Goal: Task Accomplishment & Management: Use online tool/utility

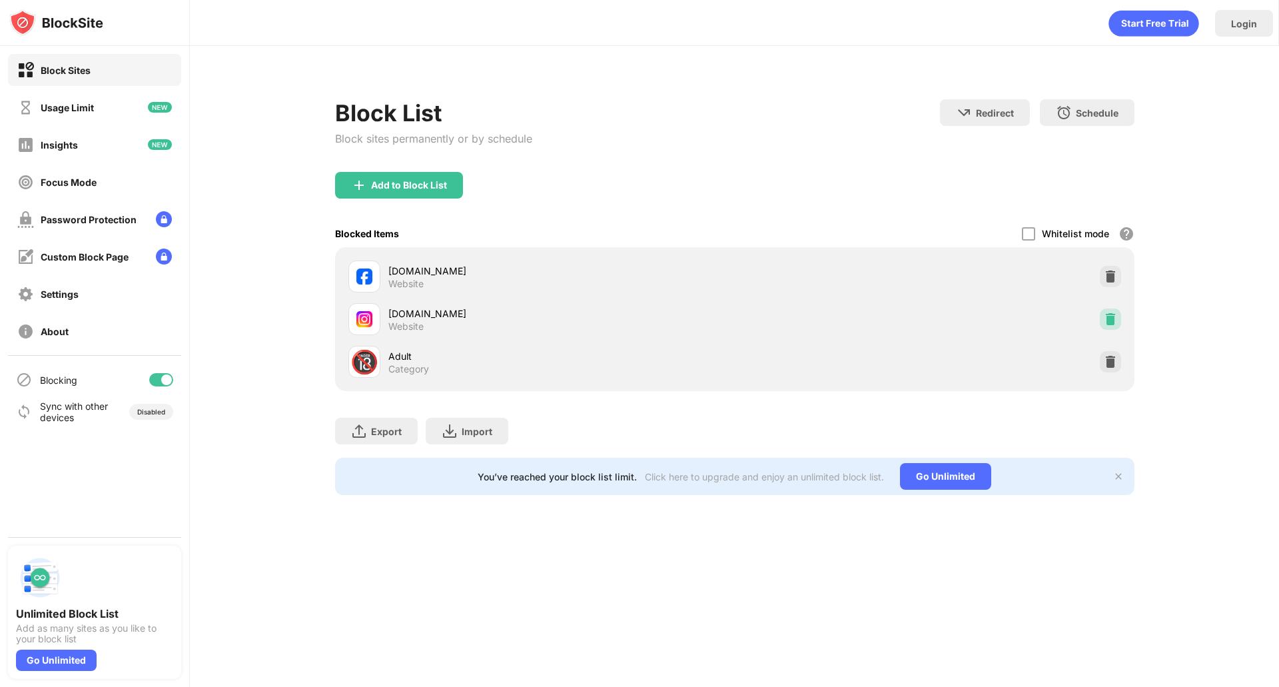
click at [1112, 316] on img at bounding box center [1110, 318] width 13 height 13
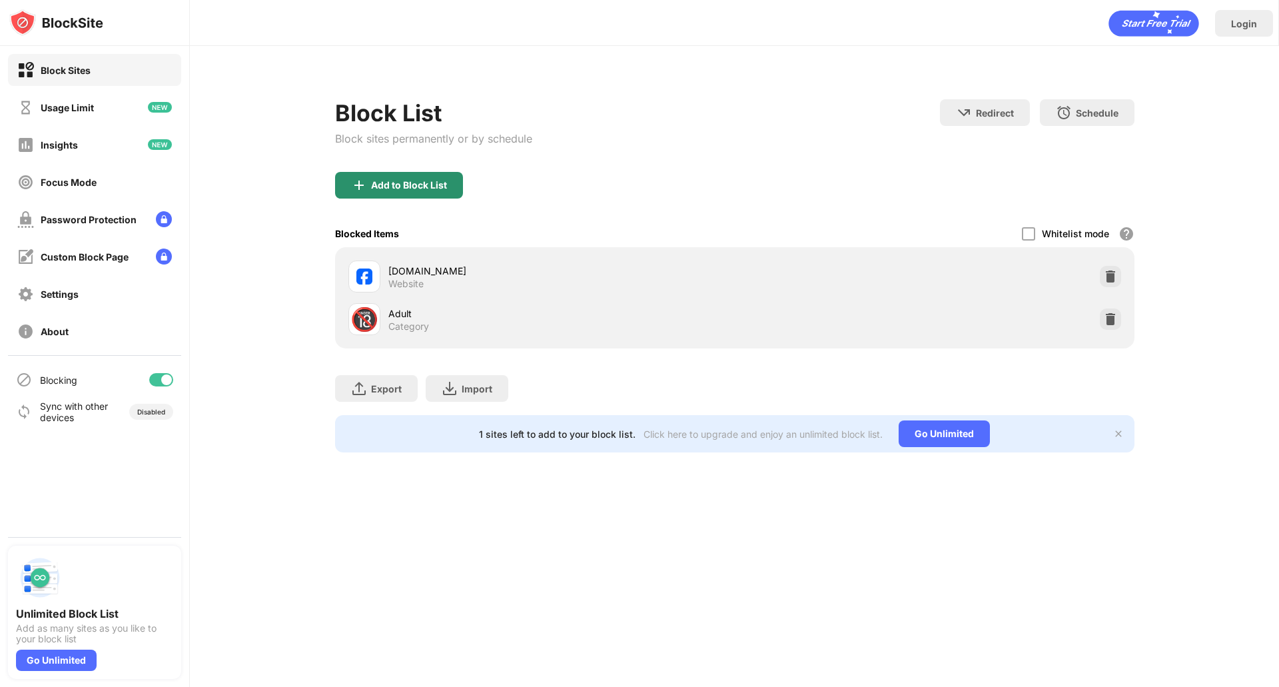
click at [388, 181] on div "Add to Block List" at bounding box center [409, 185] width 76 height 11
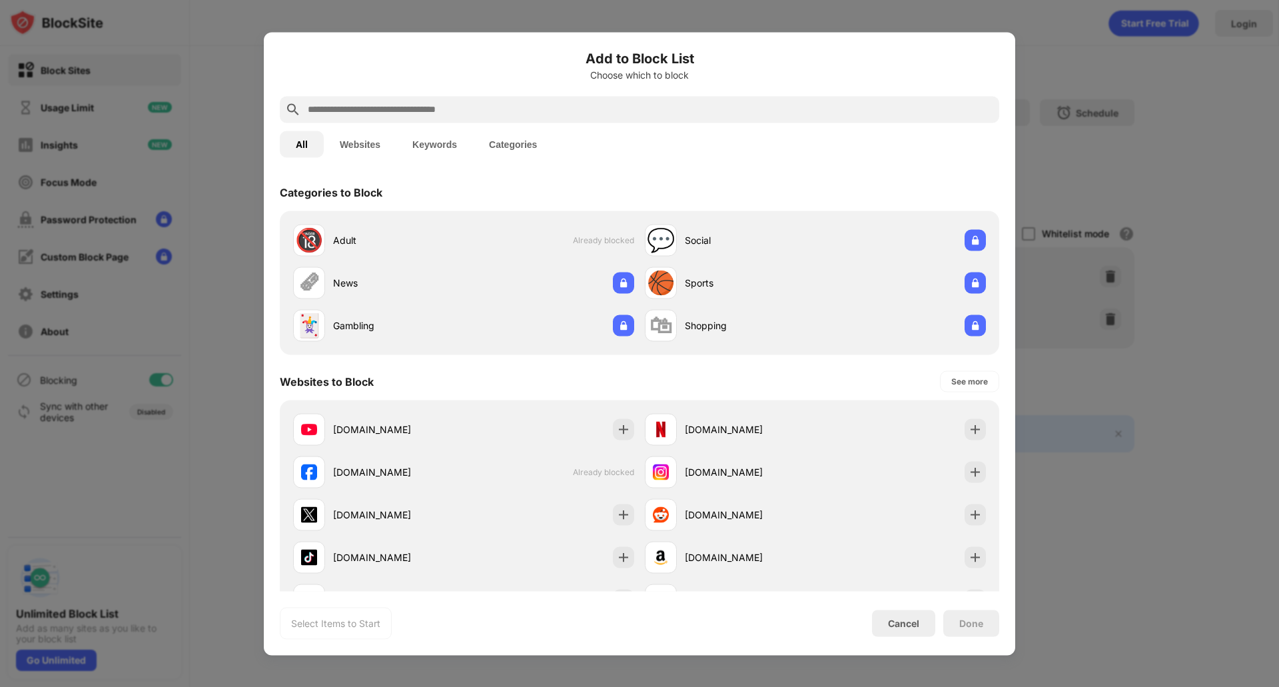
click at [400, 113] on input "text" at bounding box center [650, 109] width 688 height 16
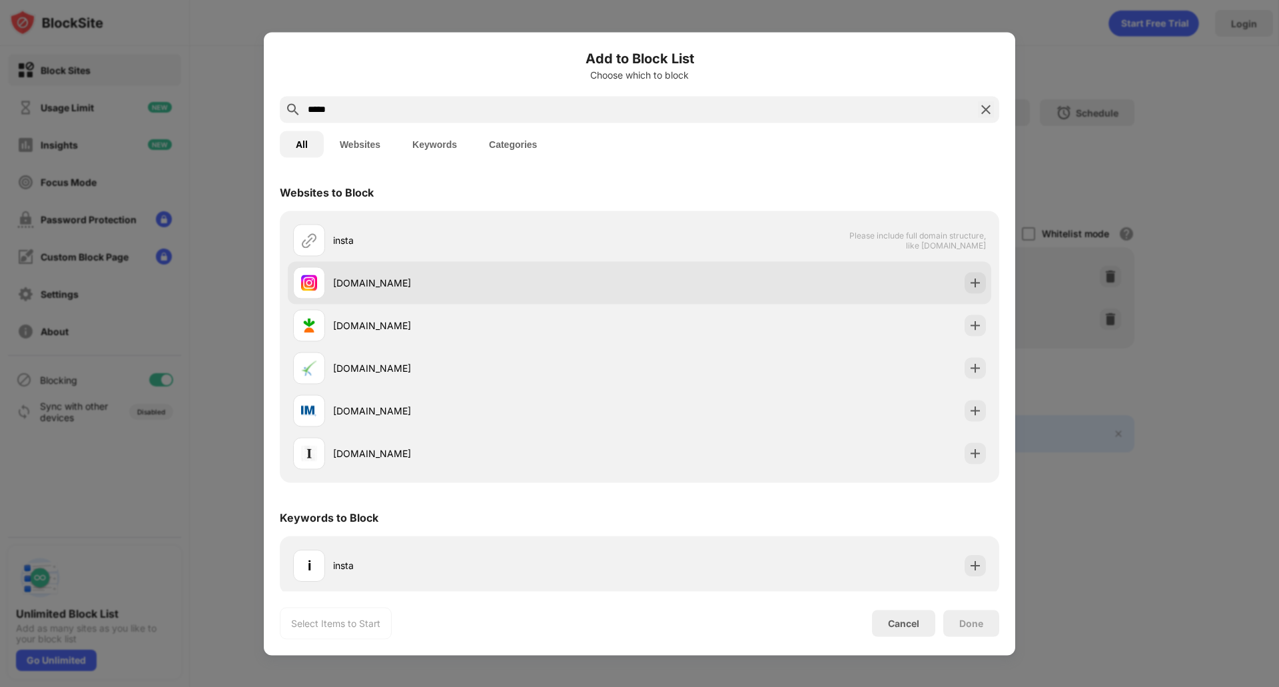
type input "*****"
click at [425, 290] on div "[DOMAIN_NAME]" at bounding box center [466, 282] width 346 height 32
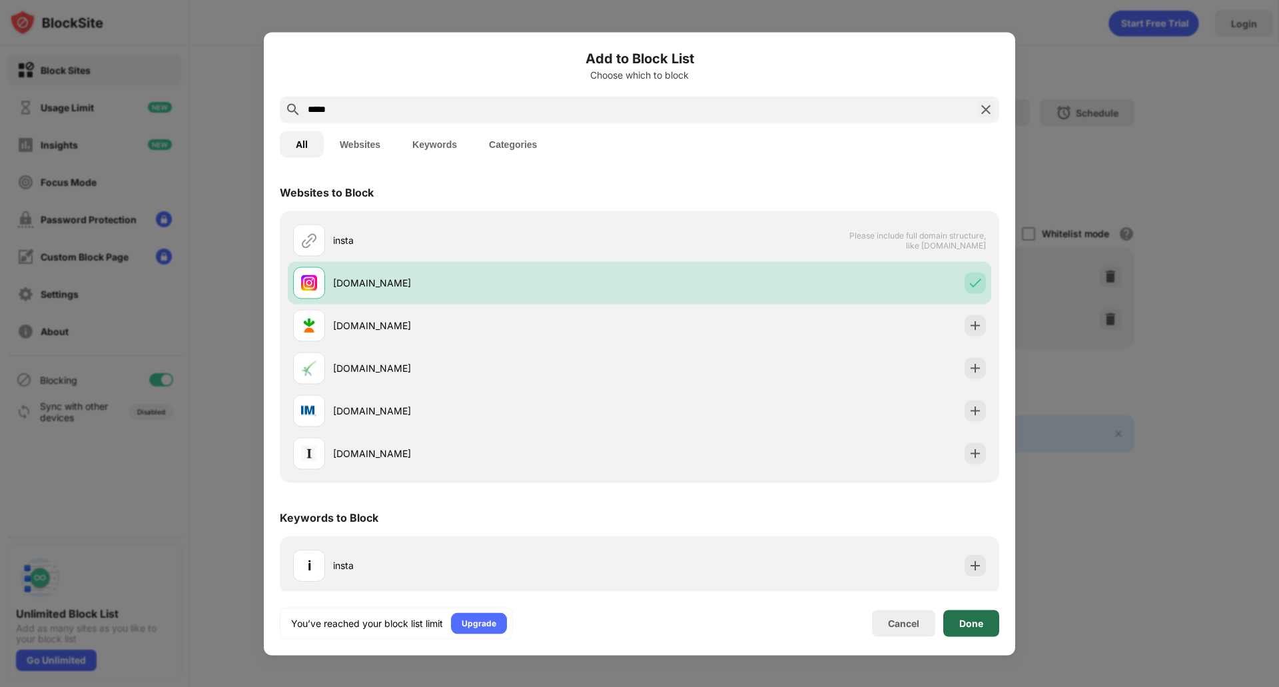
click at [973, 622] on div "Done" at bounding box center [971, 623] width 24 height 11
